Goal: Navigation & Orientation: Find specific page/section

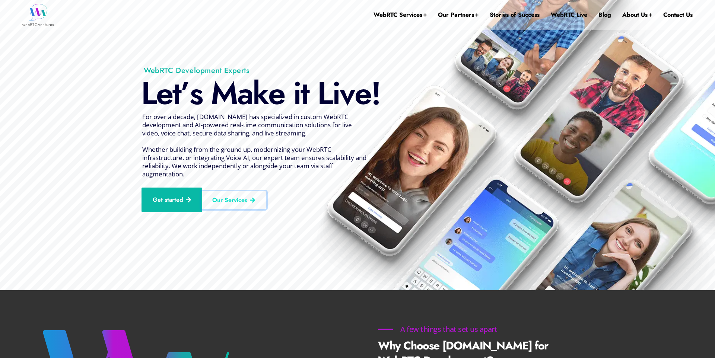
drag, startPoint x: 236, startPoint y: 201, endPoint x: 239, endPoint y: 201, distance: 3.7
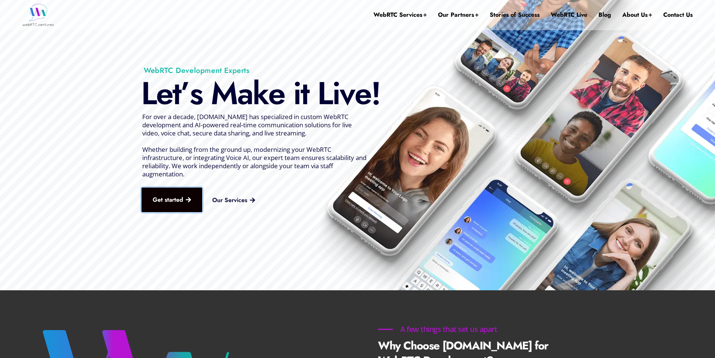
drag, startPoint x: 174, startPoint y: 202, endPoint x: 181, endPoint y: 202, distance: 7.1
drag, startPoint x: 144, startPoint y: 95, endPoint x: 364, endPoint y: 142, distance: 225.6
click at [364, 142] on rs-slide "L e t ’ s M a k e i t L i v e ! Get started Our Services For over a decade, [DO…" at bounding box center [357, 145] width 715 height 291
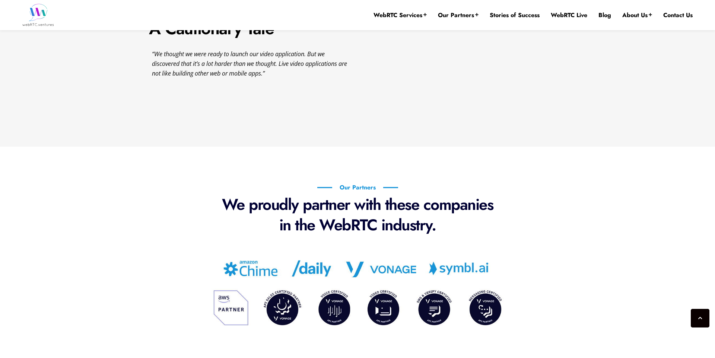
scroll to position [1099, 0]
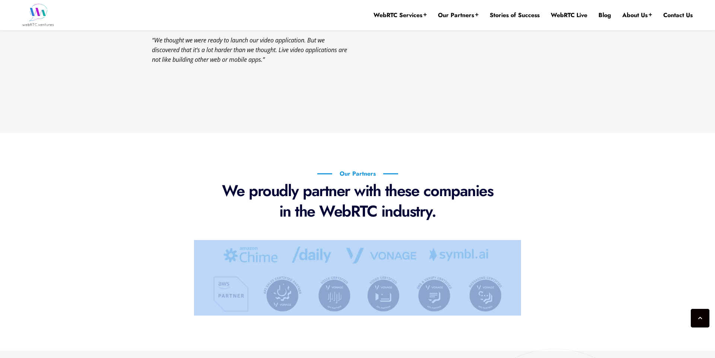
drag, startPoint x: 255, startPoint y: 226, endPoint x: 423, endPoint y: 264, distance: 171.9
click at [423, 264] on div "Our Partners We proudly partner with these companies in the WebRTC industry." at bounding box center [357, 242] width 447 height 158
click at [222, 195] on p "We proudly partner with these companies in the WebRTC industry." at bounding box center [357, 201] width 283 height 41
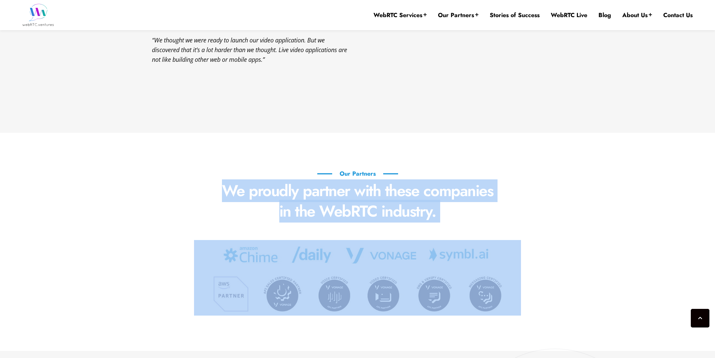
drag, startPoint x: 202, startPoint y: 188, endPoint x: 570, endPoint y: 312, distance: 388.8
click at [570, 312] on div "Our Partners We proudly partner with these companies in the WebRTC industry." at bounding box center [357, 242] width 447 height 158
click at [605, 298] on section "Our Partners We proudly partner with these companies in the WebRTC industry." at bounding box center [357, 242] width 715 height 218
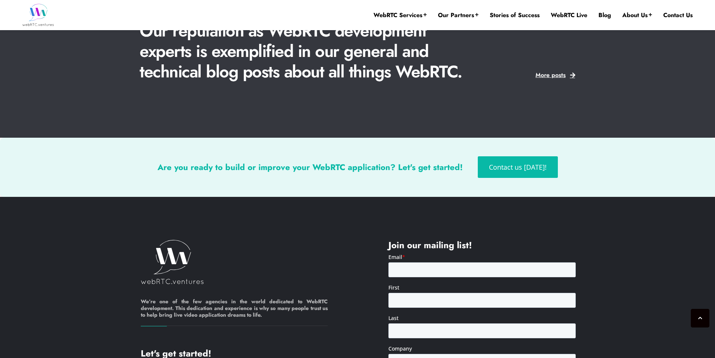
scroll to position [1912, 0]
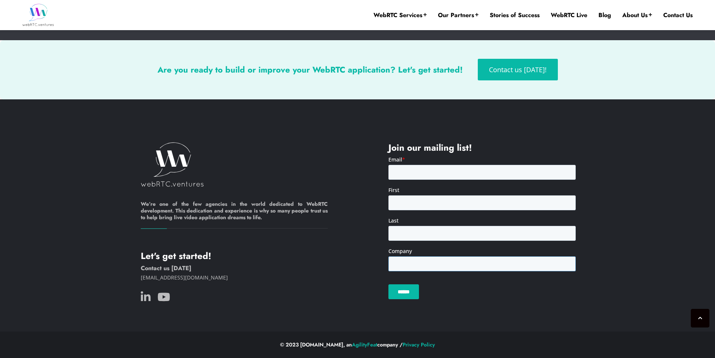
click at [431, 265] on input "Company" at bounding box center [481, 264] width 187 height 15
click at [412, 240] on input "Last" at bounding box center [481, 233] width 187 height 15
click at [412, 206] on input "First" at bounding box center [481, 203] width 187 height 15
click at [408, 165] on input "Email *" at bounding box center [481, 172] width 187 height 15
click at [358, 168] on div "Join our mailing list!" at bounding box center [482, 224] width 248 height 164
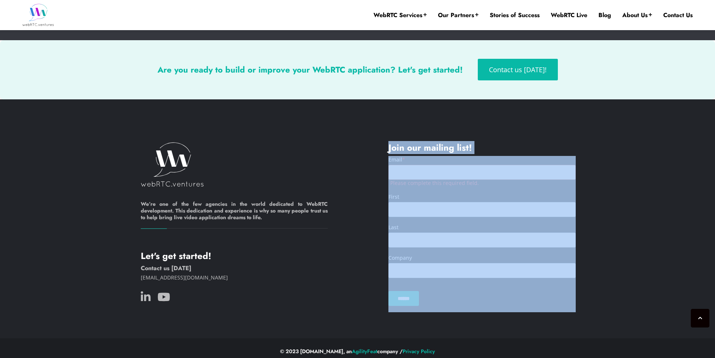
drag, startPoint x: 387, startPoint y: 145, endPoint x: 459, endPoint y: 324, distance: 192.9
click at [459, 324] on footer "We’re one of the few agencies in the world dedicated to WebRTC development. Thi…" at bounding box center [357, 218] width 715 height 239
click at [496, 324] on footer "We’re one of the few agencies in the world dedicated to WebRTC development. Thi…" at bounding box center [357, 218] width 715 height 239
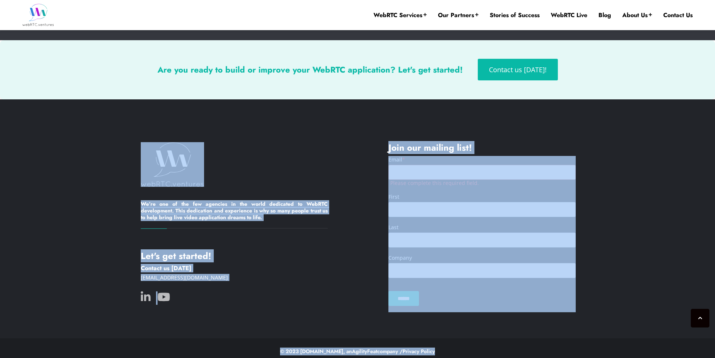
drag, startPoint x: 451, startPoint y: 353, endPoint x: 161, endPoint y: 158, distance: 348.9
click at [161, 158] on div "We’re one of the few agencies in the world dedicated to WebRTC development. Thi…" at bounding box center [357, 232] width 715 height 266
click at [285, 129] on footer "We’re one of the few agencies in the world dedicated to WebRTC development. Thi…" at bounding box center [357, 218] width 715 height 239
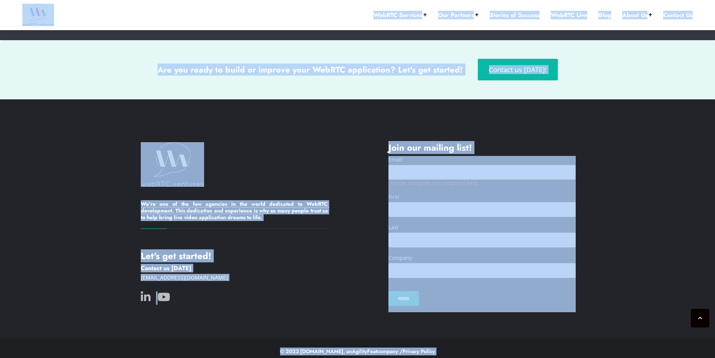
click at [285, 129] on footer "We’re one of the few agencies in the world dedicated to WebRTC development. Thi…" at bounding box center [357, 218] width 715 height 239
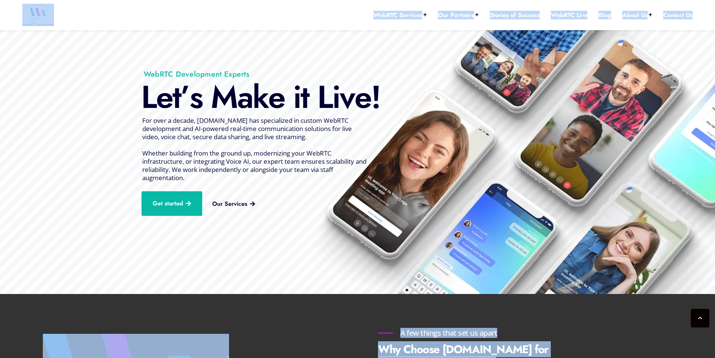
scroll to position [0, 0]
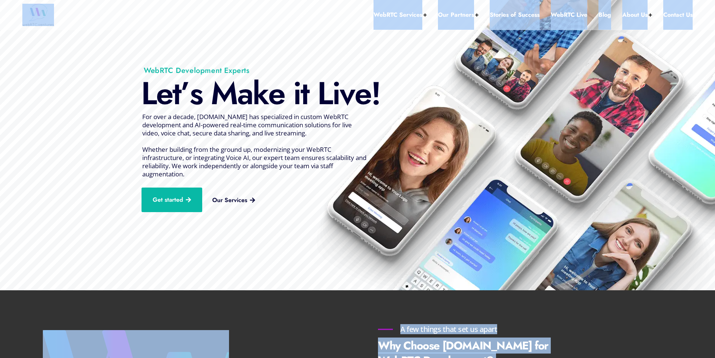
click at [259, 104] on div "k" at bounding box center [261, 94] width 16 height 34
click at [271, 124] on span "For over a decade, [DOMAIN_NAME] has specialized in custom WebRTC development a…" at bounding box center [254, 145] width 224 height 66
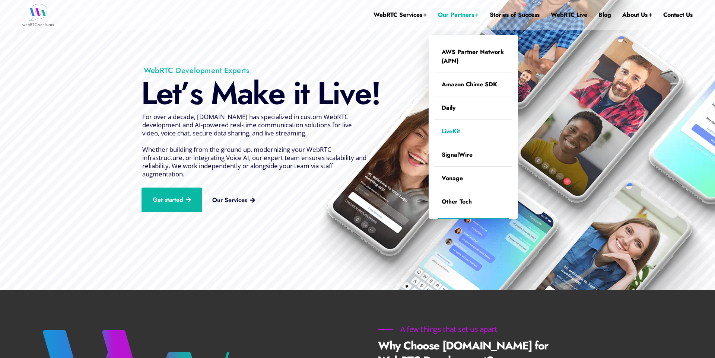
drag, startPoint x: 459, startPoint y: 129, endPoint x: 464, endPoint y: 129, distance: 5.2
click at [456, 150] on link "SignalWire" at bounding box center [473, 154] width 78 height 23
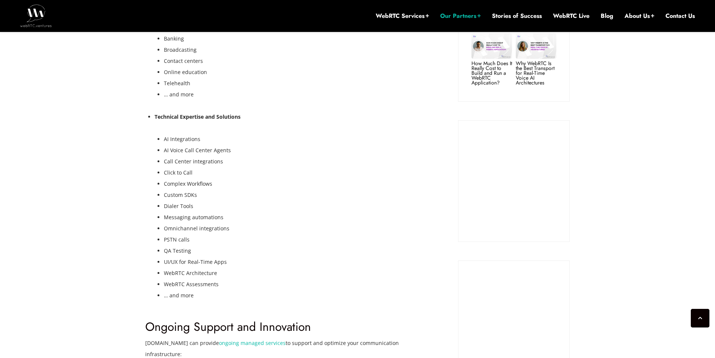
scroll to position [846, 0]
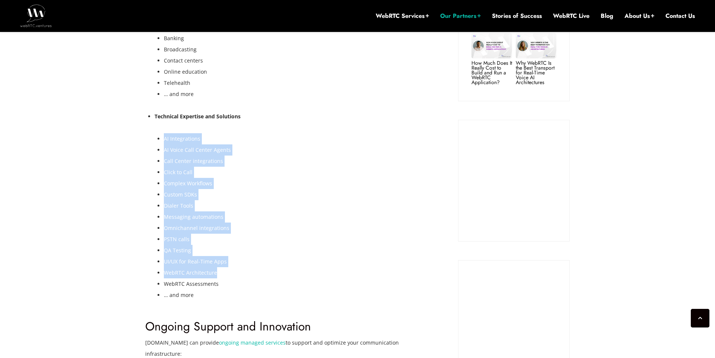
drag, startPoint x: 146, startPoint y: 123, endPoint x: 244, endPoint y: 257, distance: 166.4
click at [244, 257] on div "Development Capabilities Rapid Prototyping: Quickly iterate, design and develop…" at bounding box center [290, 130] width 291 height 342
click at [309, 267] on li "WebRTC Architecture" at bounding box center [300, 272] width 272 height 11
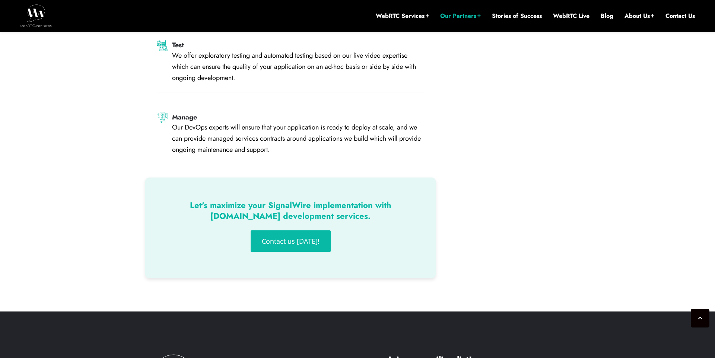
scroll to position [1615, 0]
